Goal: Information Seeking & Learning: Learn about a topic

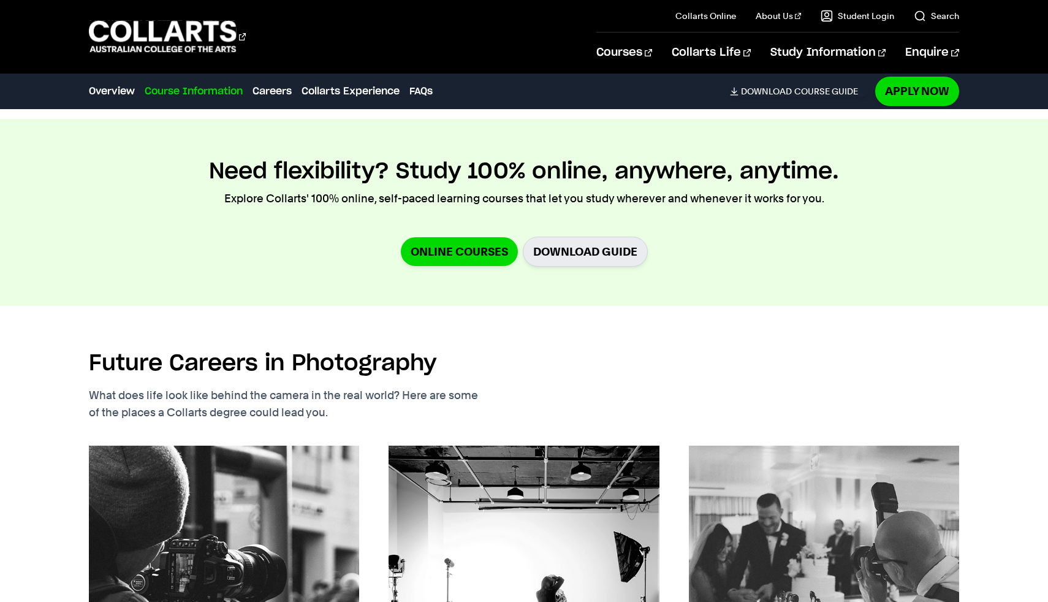
scroll to position [1725, 0]
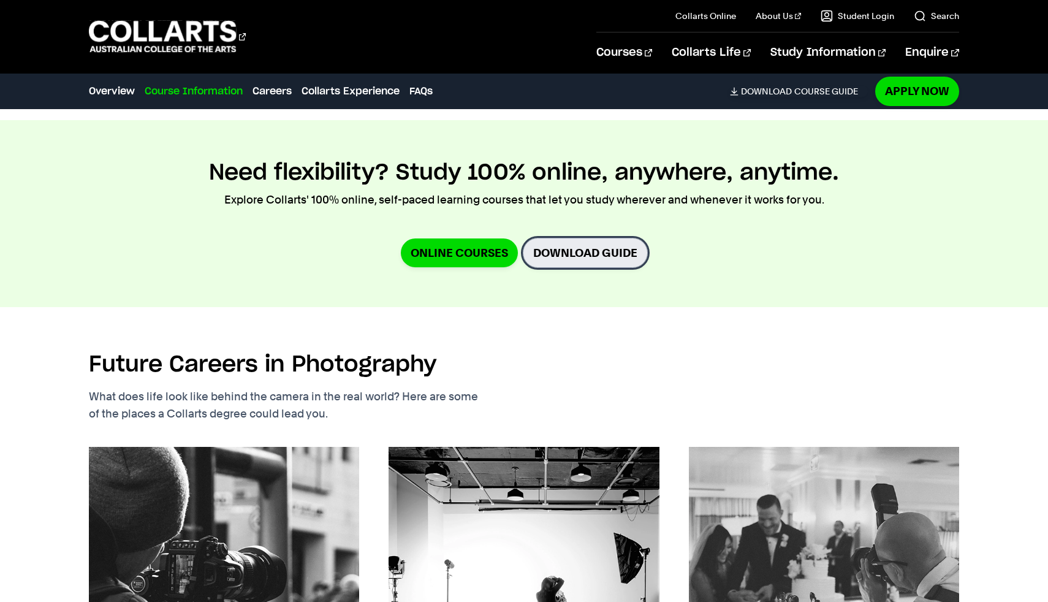
click at [540, 248] on link "Download Guide" at bounding box center [585, 253] width 125 height 30
click at [447, 257] on link "Online Courses" at bounding box center [459, 252] width 117 height 29
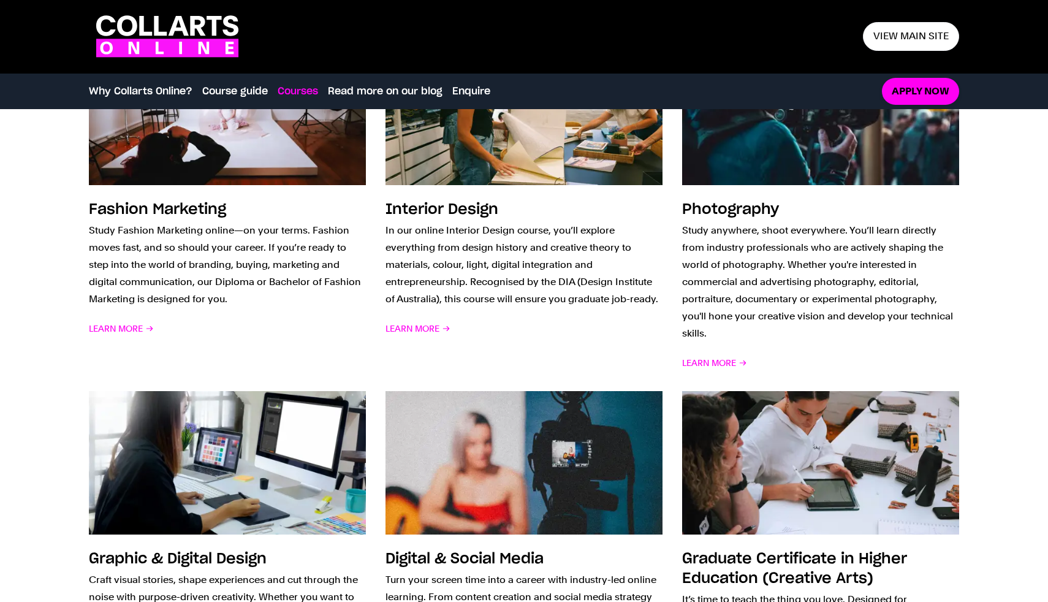
scroll to position [964, 0]
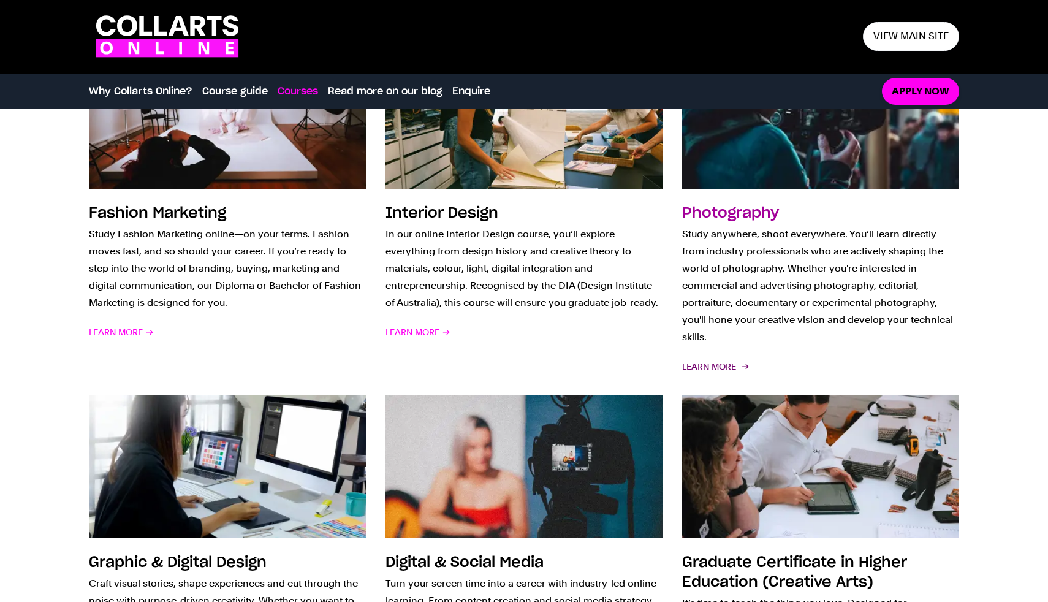
click at [695, 358] on span "Learn More" at bounding box center [714, 366] width 65 height 17
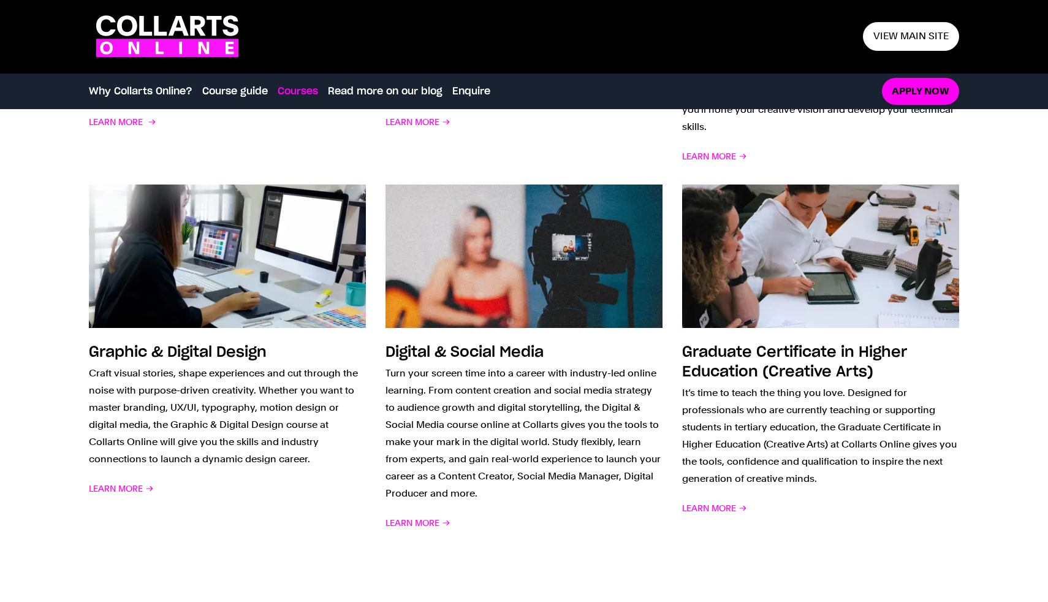
scroll to position [1175, 0]
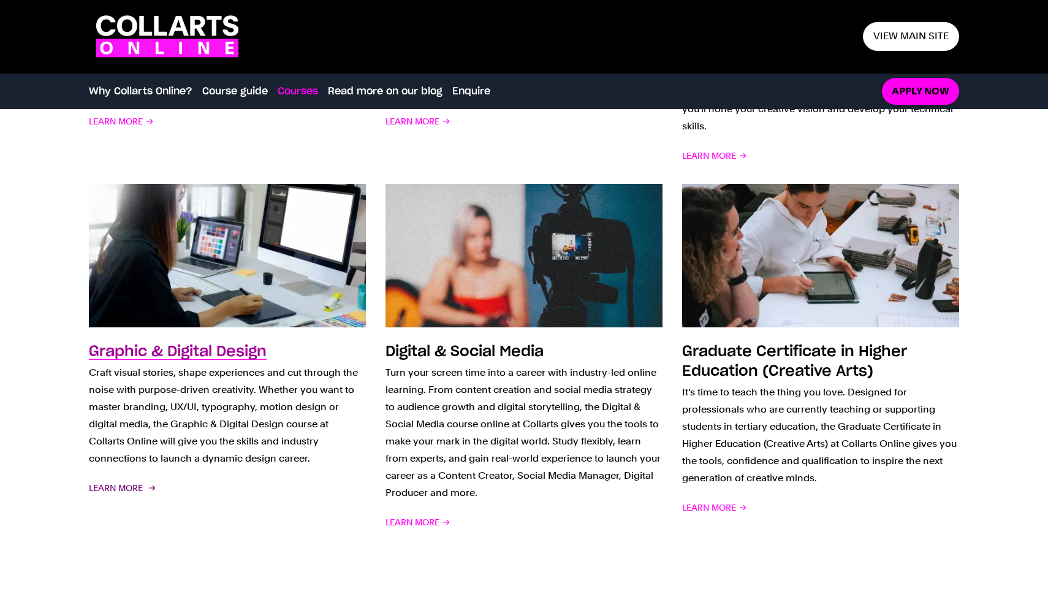
click at [121, 479] on span "Learn More" at bounding box center [121, 487] width 65 height 17
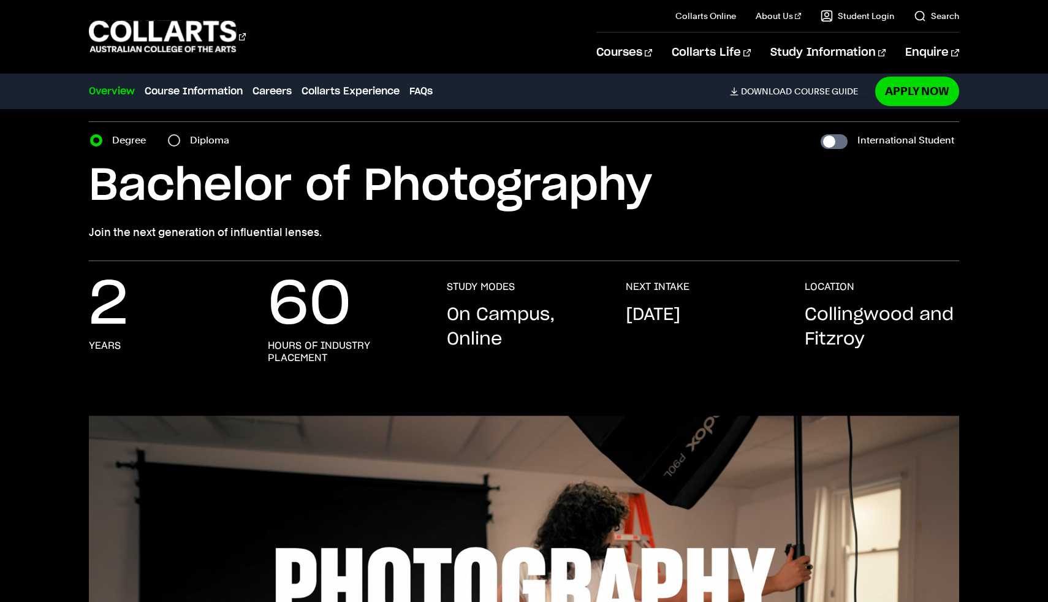
scroll to position [39, 0]
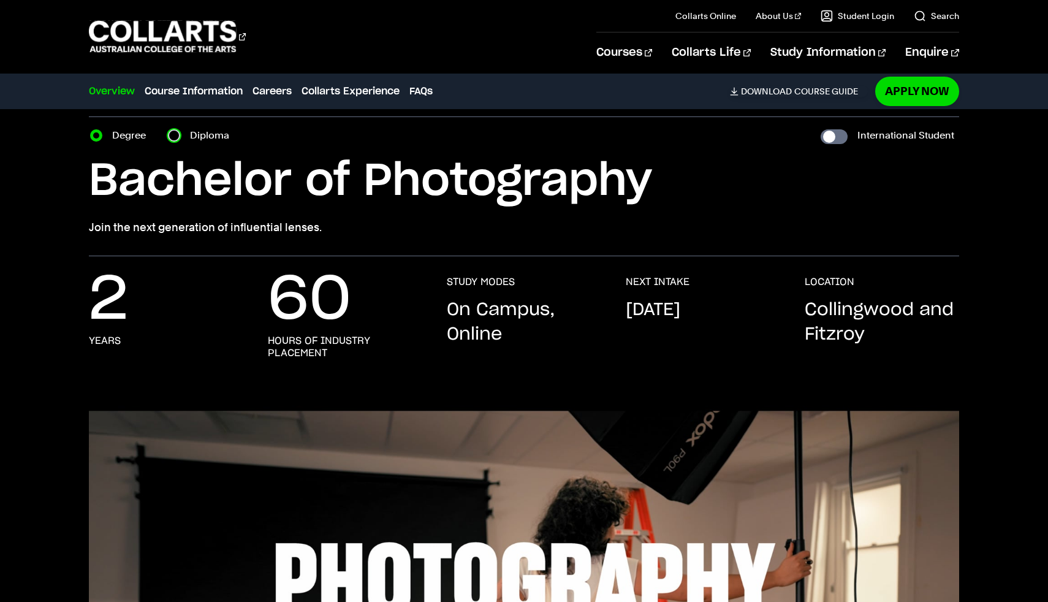
click at [173, 140] on input "Diploma" at bounding box center [174, 135] width 12 height 12
radio input "true"
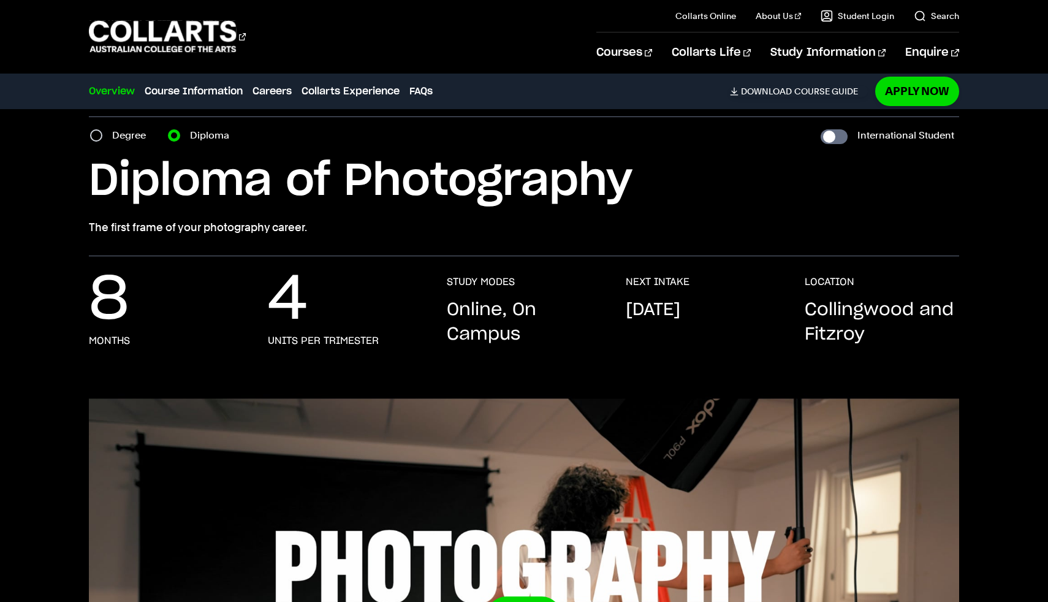
drag, startPoint x: 303, startPoint y: 230, endPoint x: 264, endPoint y: 186, distance: 59.0
click at [298, 226] on p "The first frame of your photography career." at bounding box center [523, 227] width 869 height 17
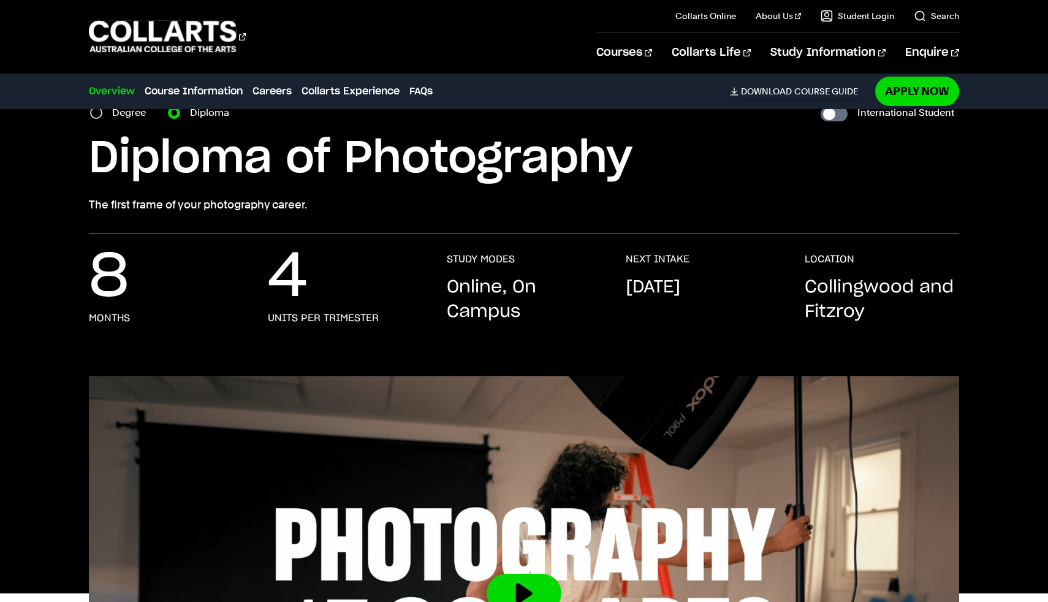
scroll to position [63, 0]
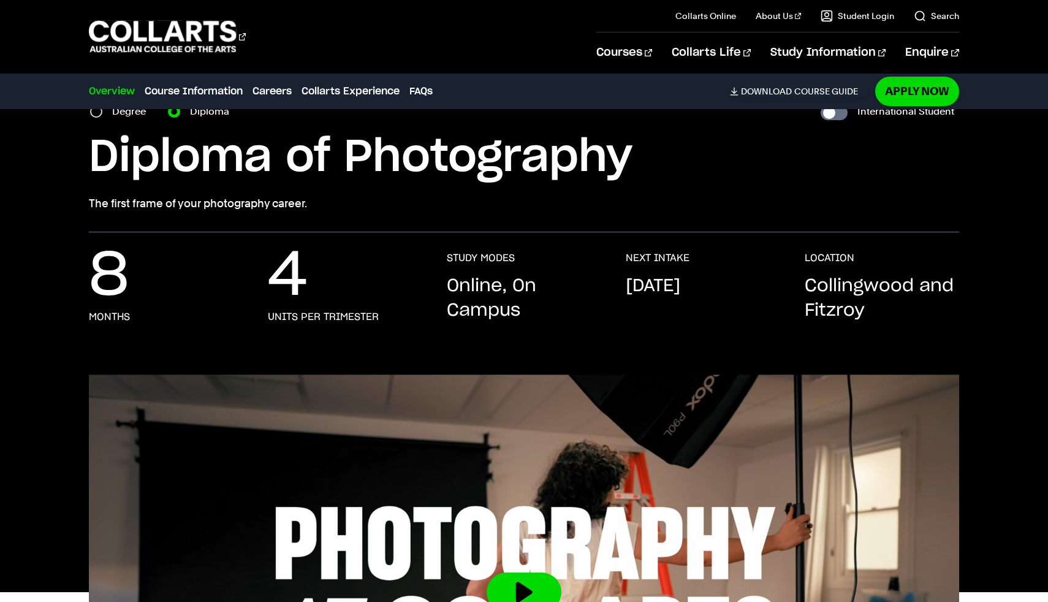
click at [212, 83] on li "Course Information" at bounding box center [194, 91] width 98 height 17
click at [212, 92] on link "Course Information" at bounding box center [194, 91] width 98 height 15
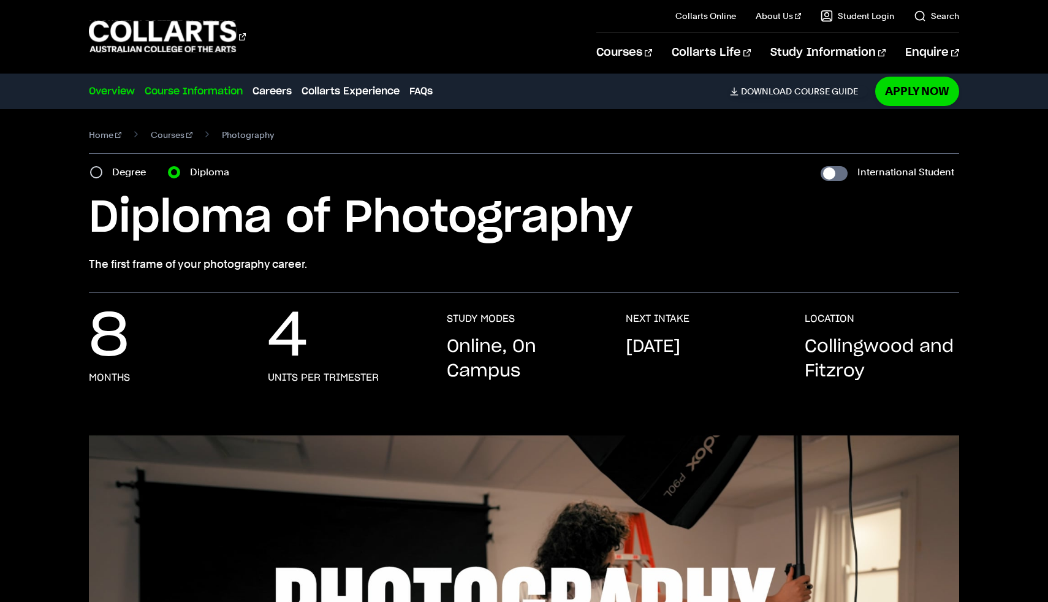
scroll to position [0, 0]
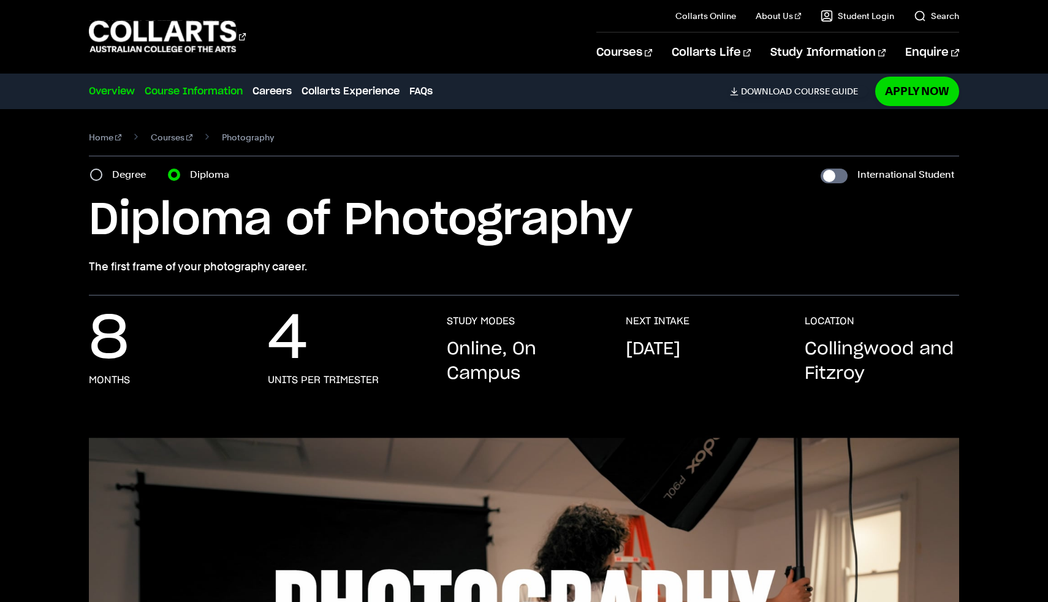
click at [203, 97] on link "Course Information" at bounding box center [194, 91] width 98 height 15
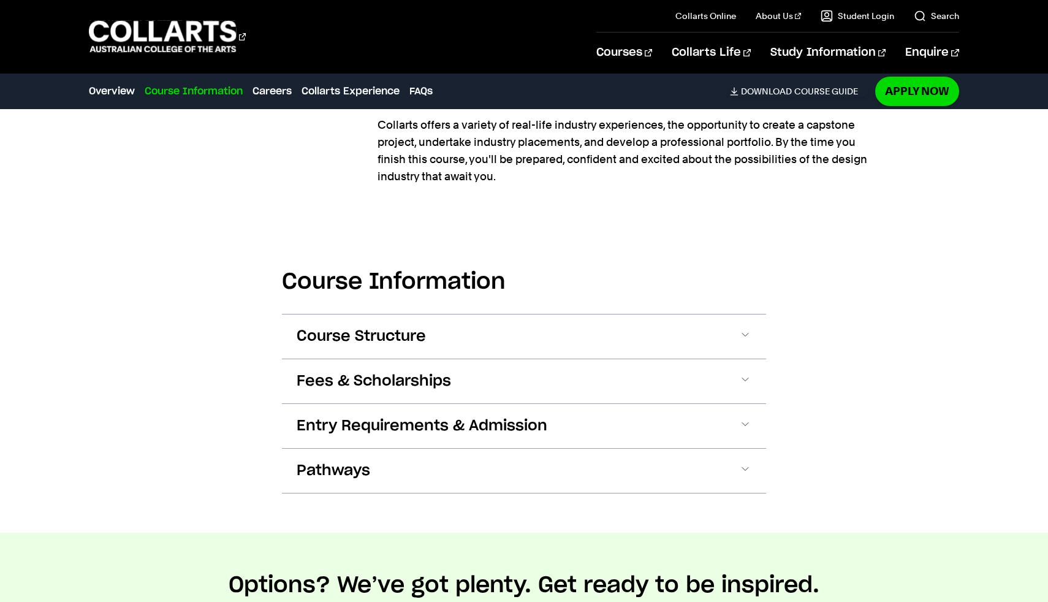
scroll to position [1168, 0]
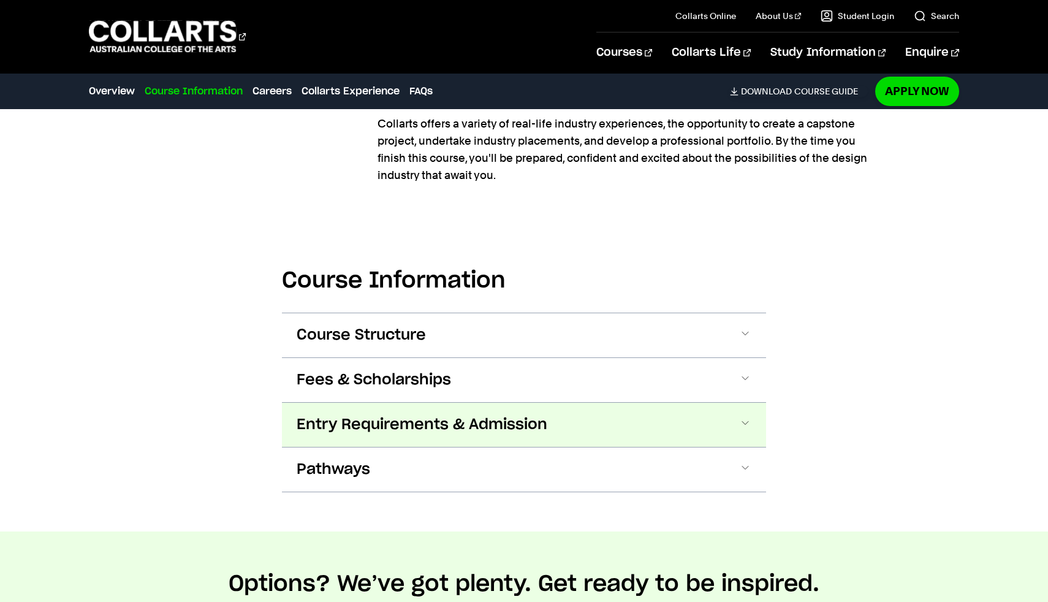
click at [642, 415] on button "Entry Requirements & Admission" at bounding box center [524, 425] width 484 height 44
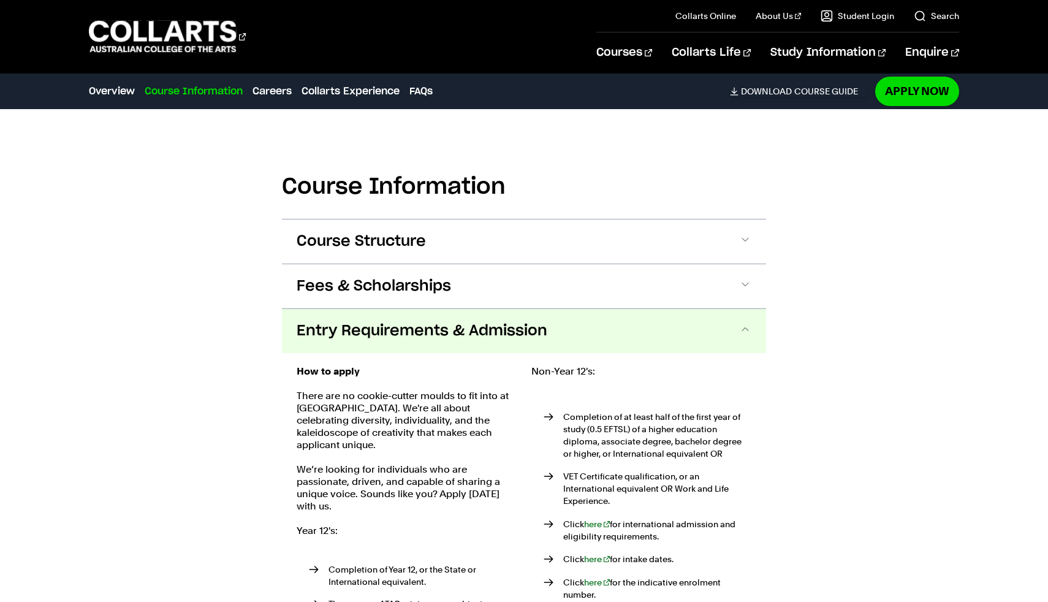
scroll to position [1265, 0]
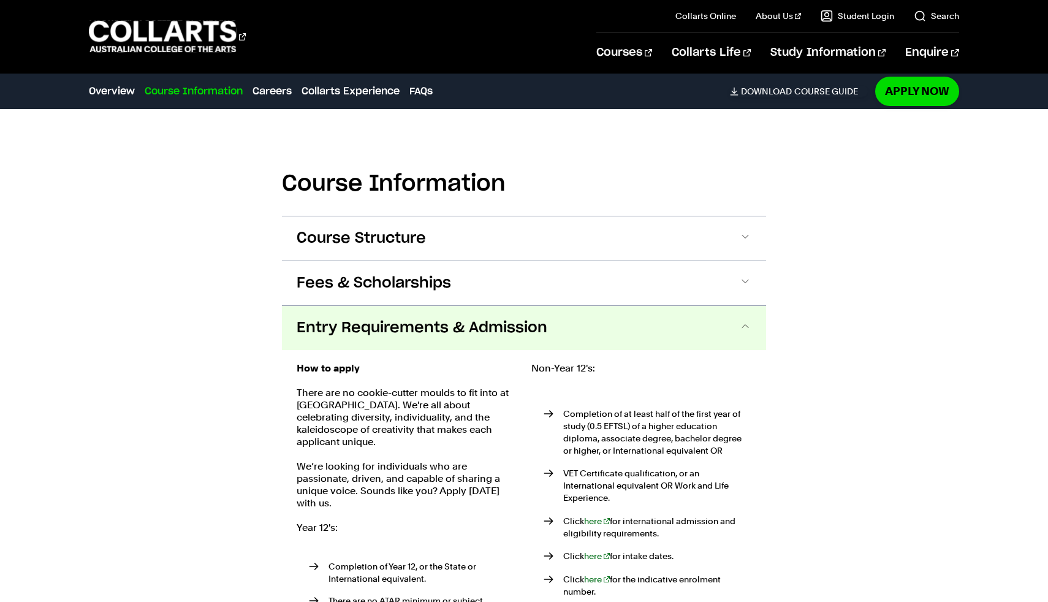
click at [509, 280] on button "Fees & Scholarships" at bounding box center [524, 283] width 484 height 44
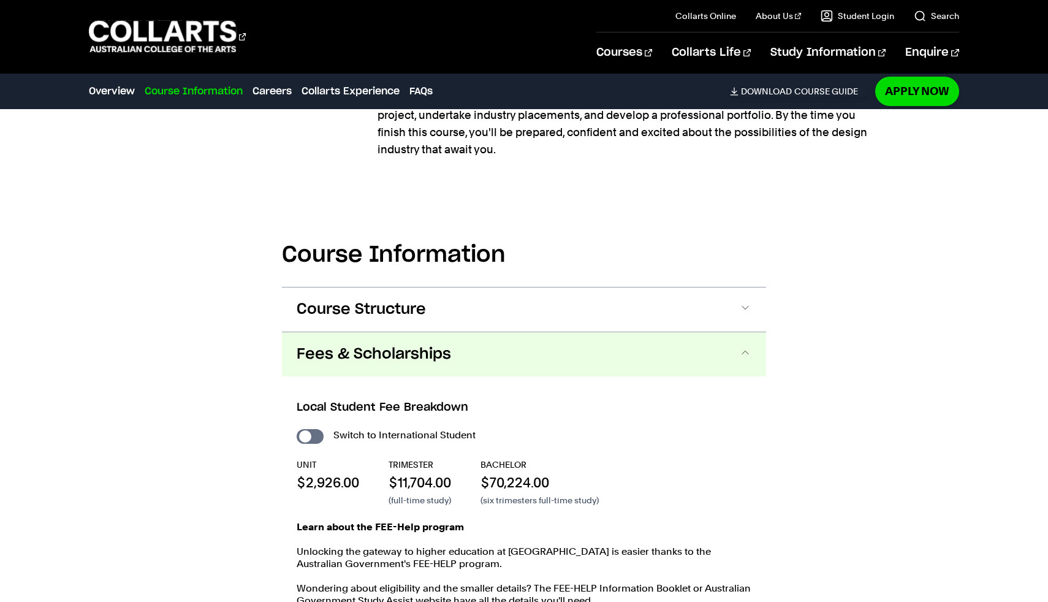
scroll to position [1205, 0]
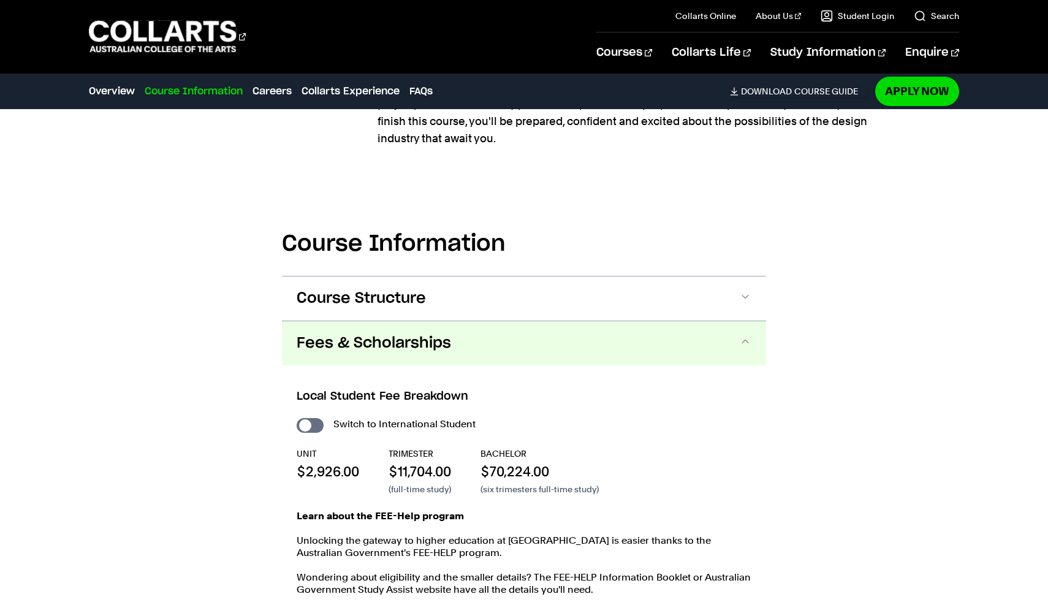
click at [746, 339] on span at bounding box center [745, 343] width 12 height 16
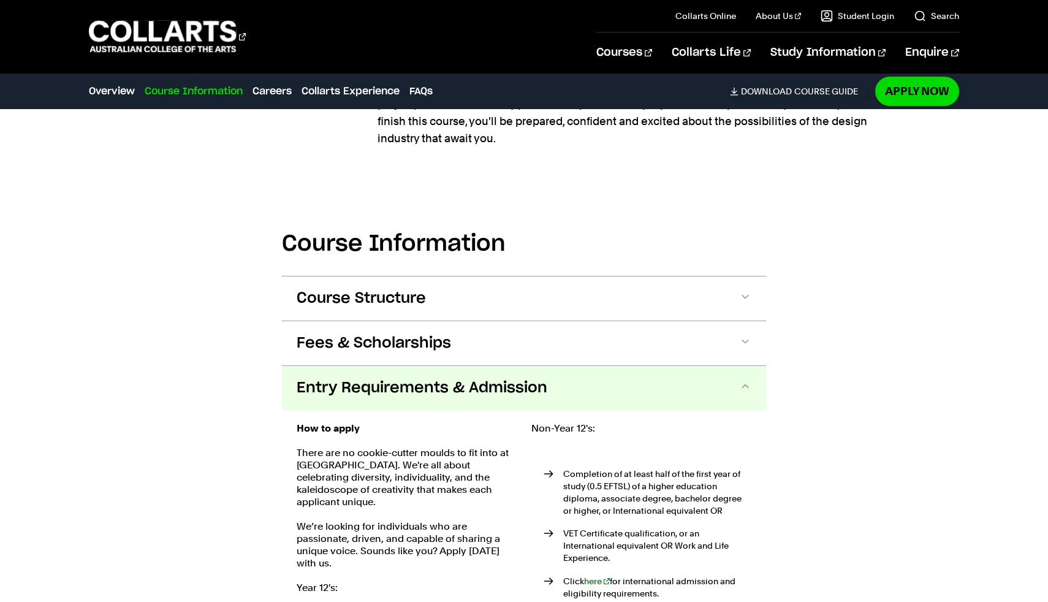
click at [749, 384] on span at bounding box center [745, 388] width 12 height 16
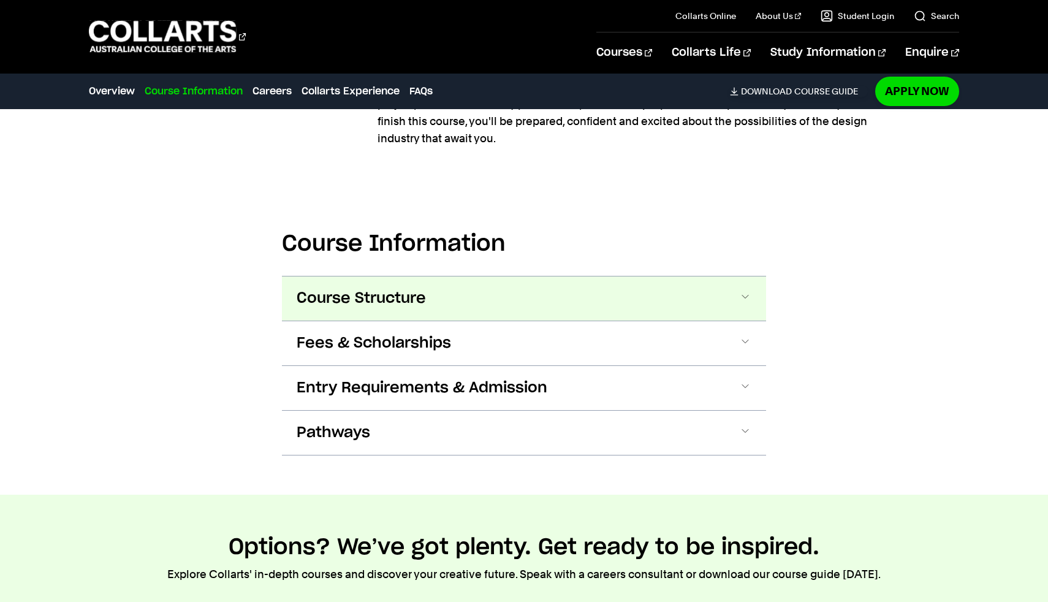
click at [741, 296] on span at bounding box center [745, 298] width 12 height 16
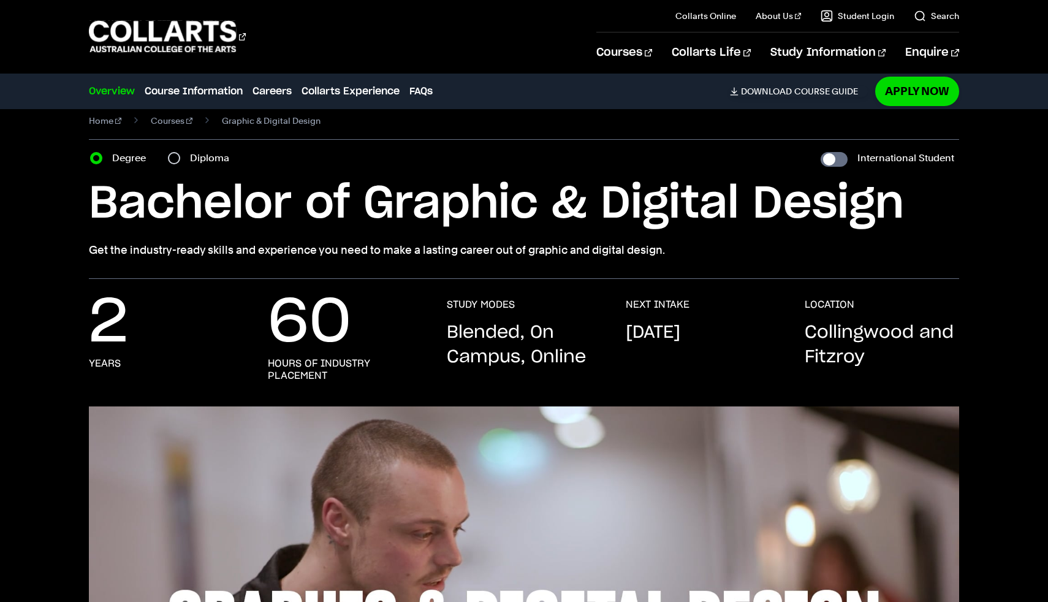
scroll to position [0, 0]
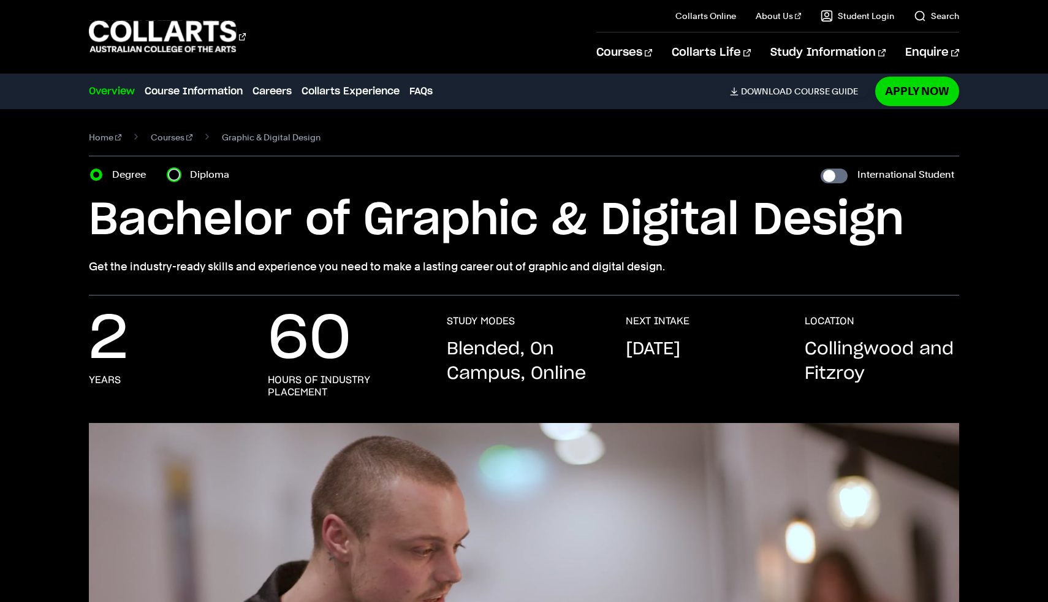
click at [179, 175] on input "Diploma" at bounding box center [174, 175] width 12 height 12
radio input "true"
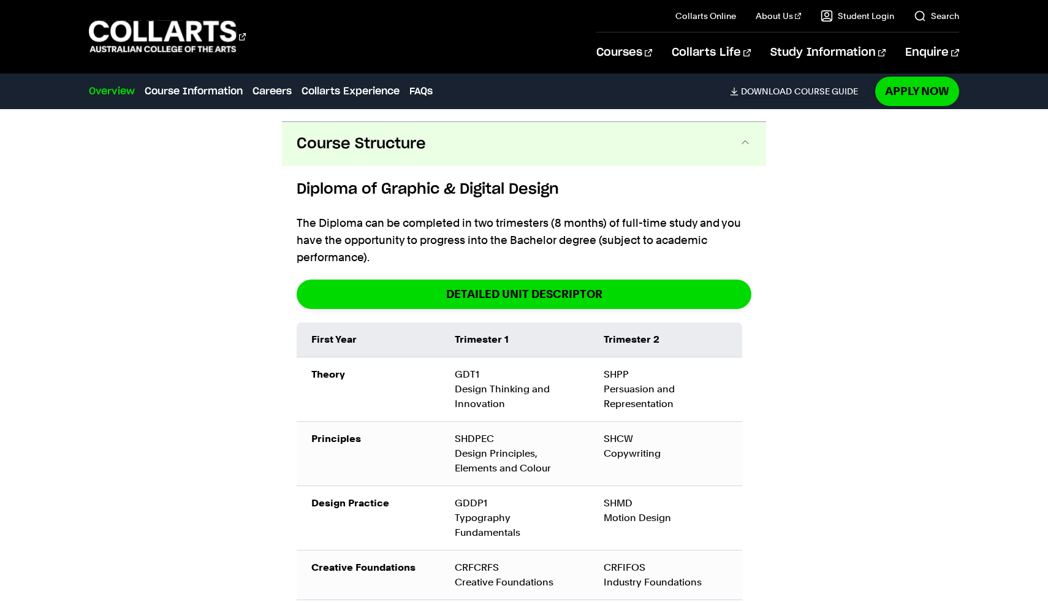
scroll to position [1352, 0]
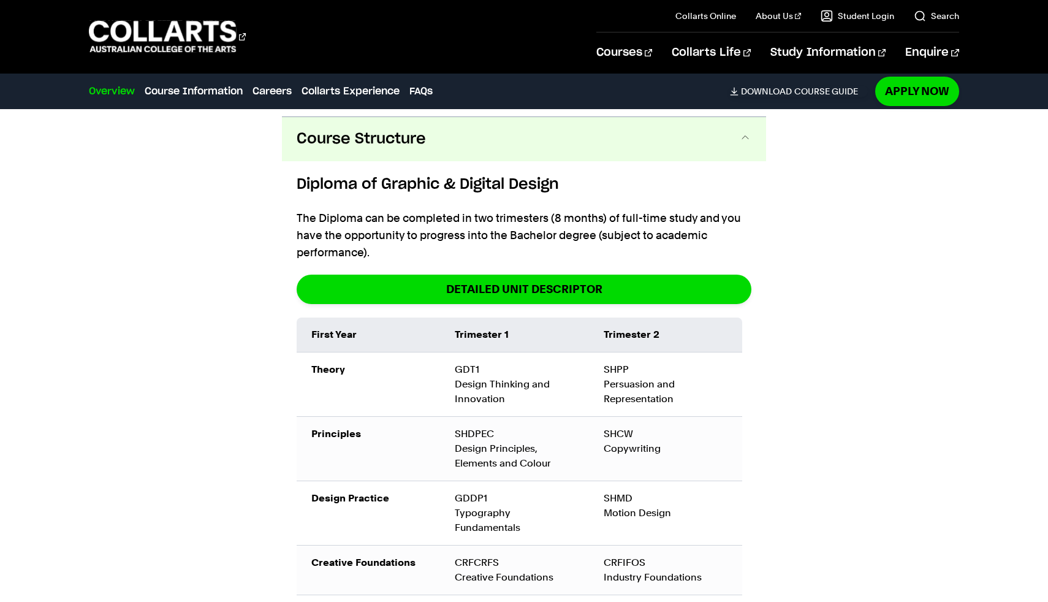
click at [0, 0] on span at bounding box center [0, 0] width 0 height 0
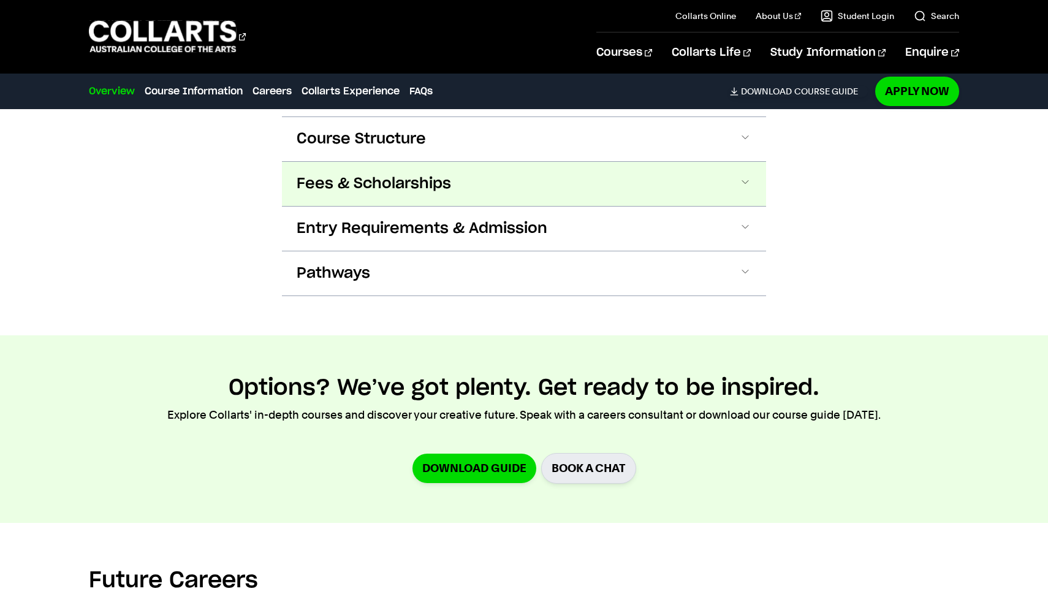
click at [0, 0] on button "Fees & Scholarships" at bounding box center [0, 0] width 0 height 0
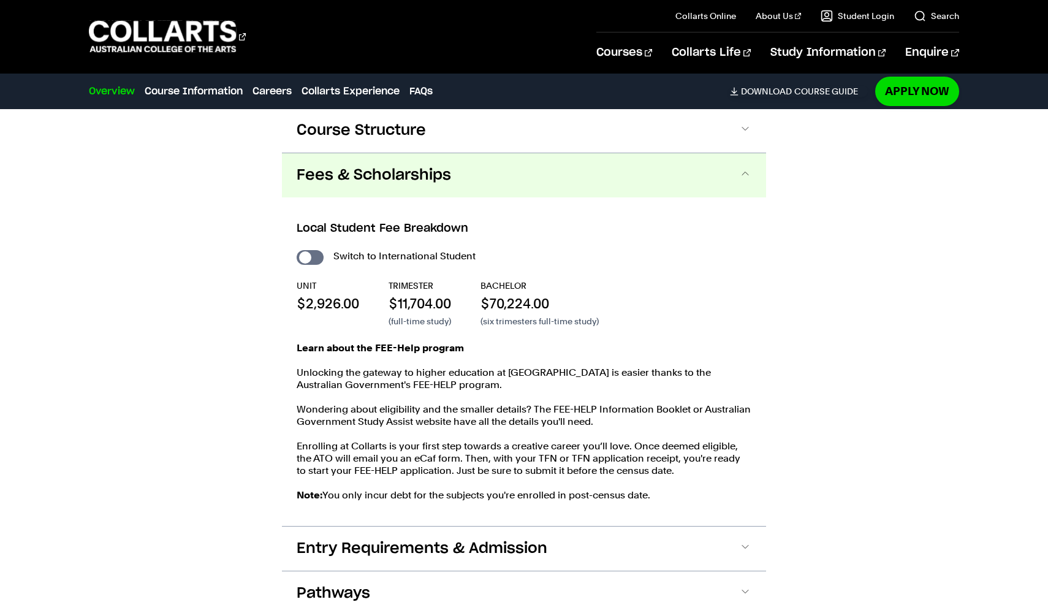
scroll to position [1336, 0]
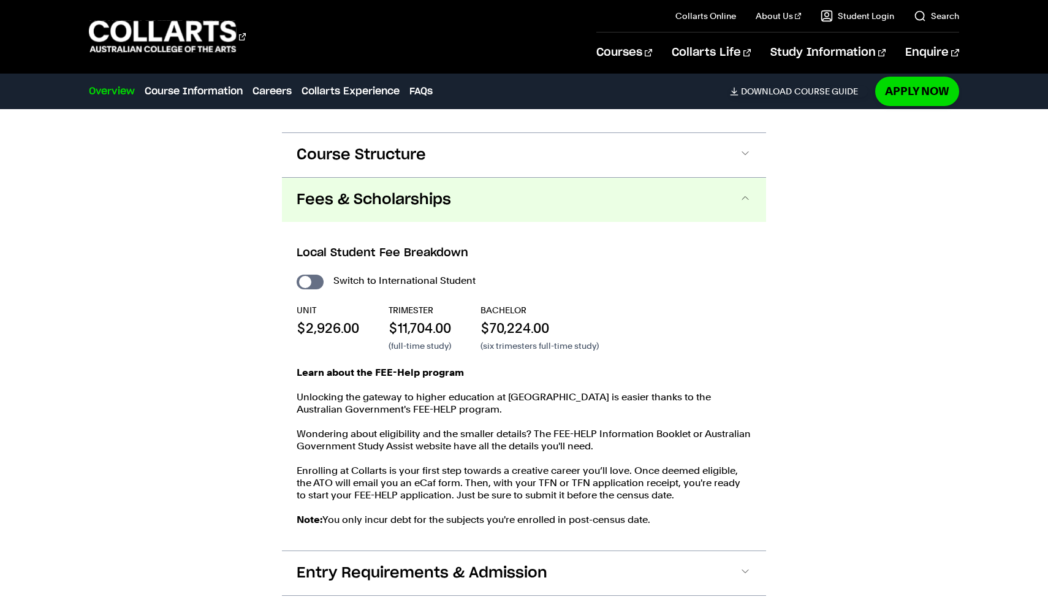
click at [756, 197] on button "Fees & Scholarships" at bounding box center [524, 200] width 484 height 44
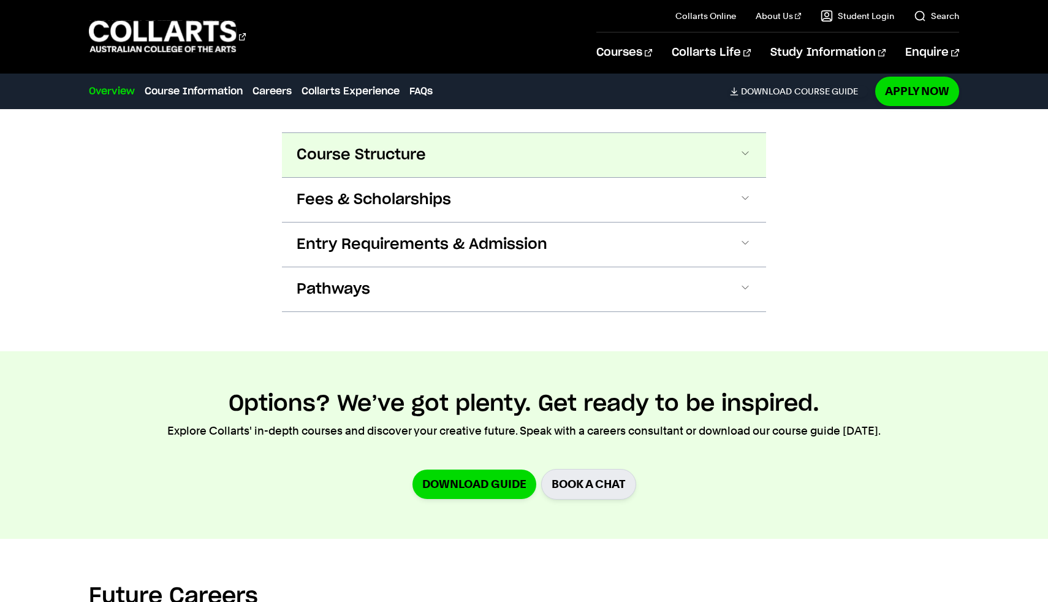
click at [0, 0] on span at bounding box center [0, 0] width 0 height 0
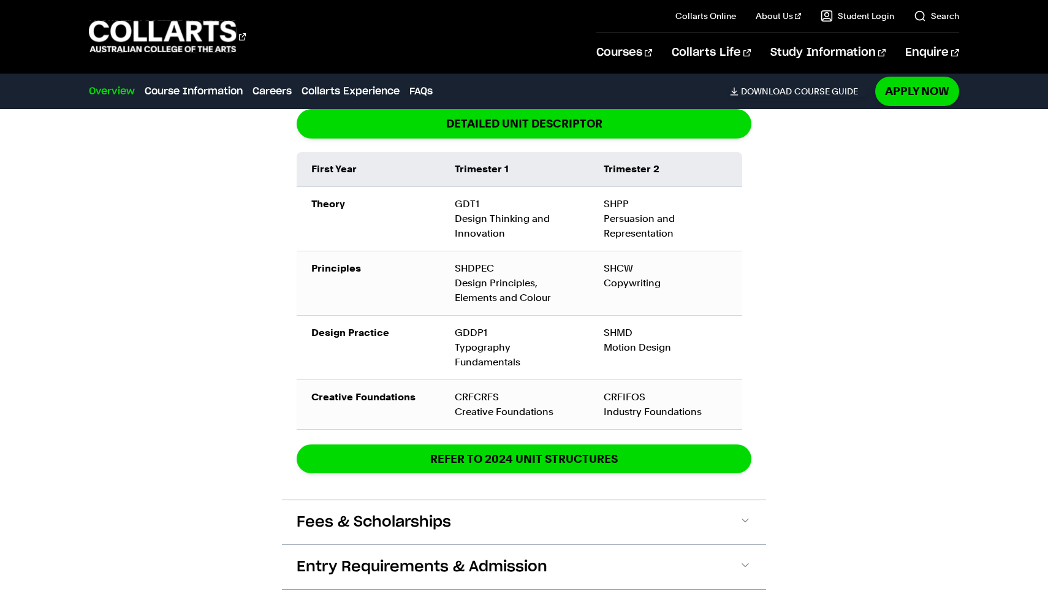
scroll to position [1535, 0]
